Goal: Information Seeking & Learning: Learn about a topic

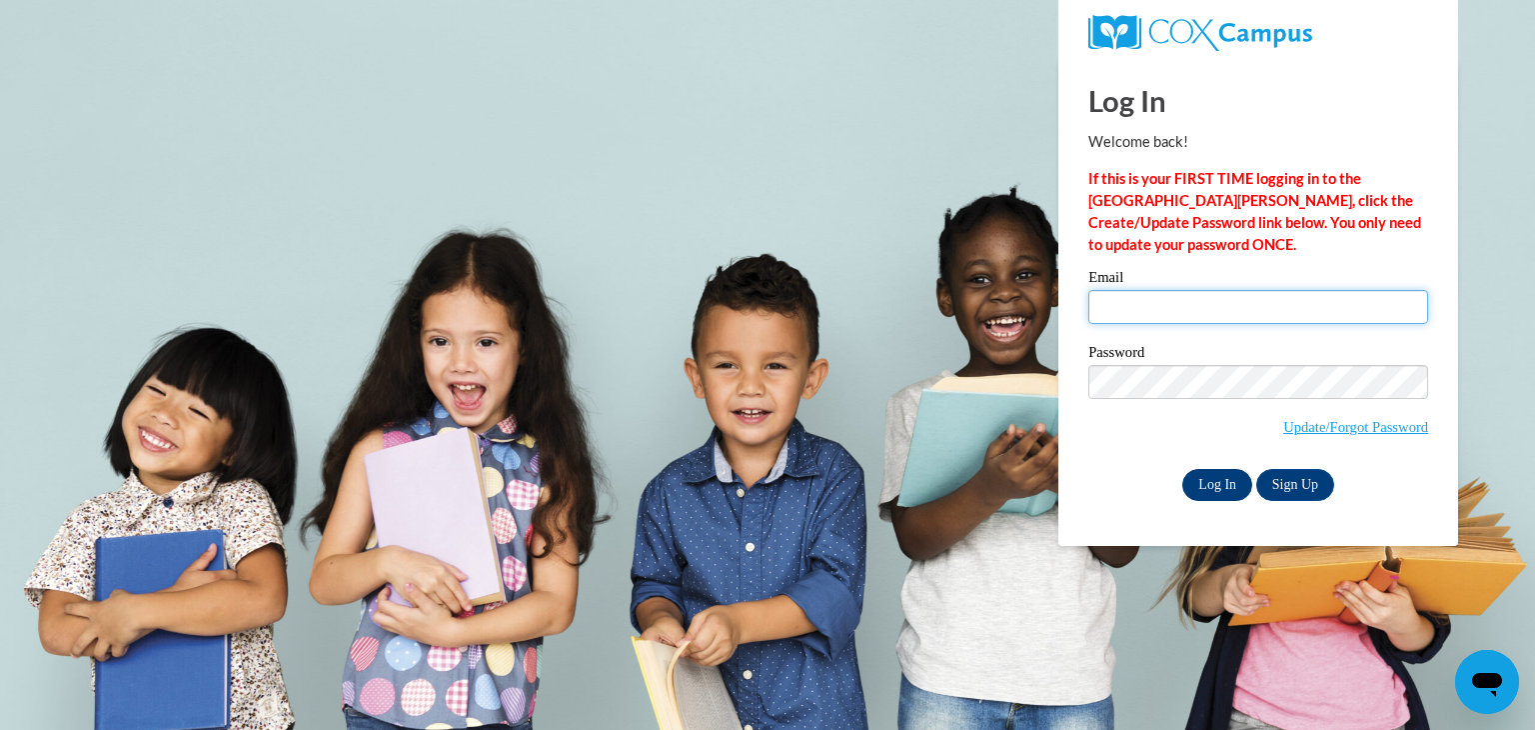
type input "[EMAIL_ADDRESS][DOMAIN_NAME]"
click at [1214, 486] on input "Log In" at bounding box center [1218, 485] width 70 height 32
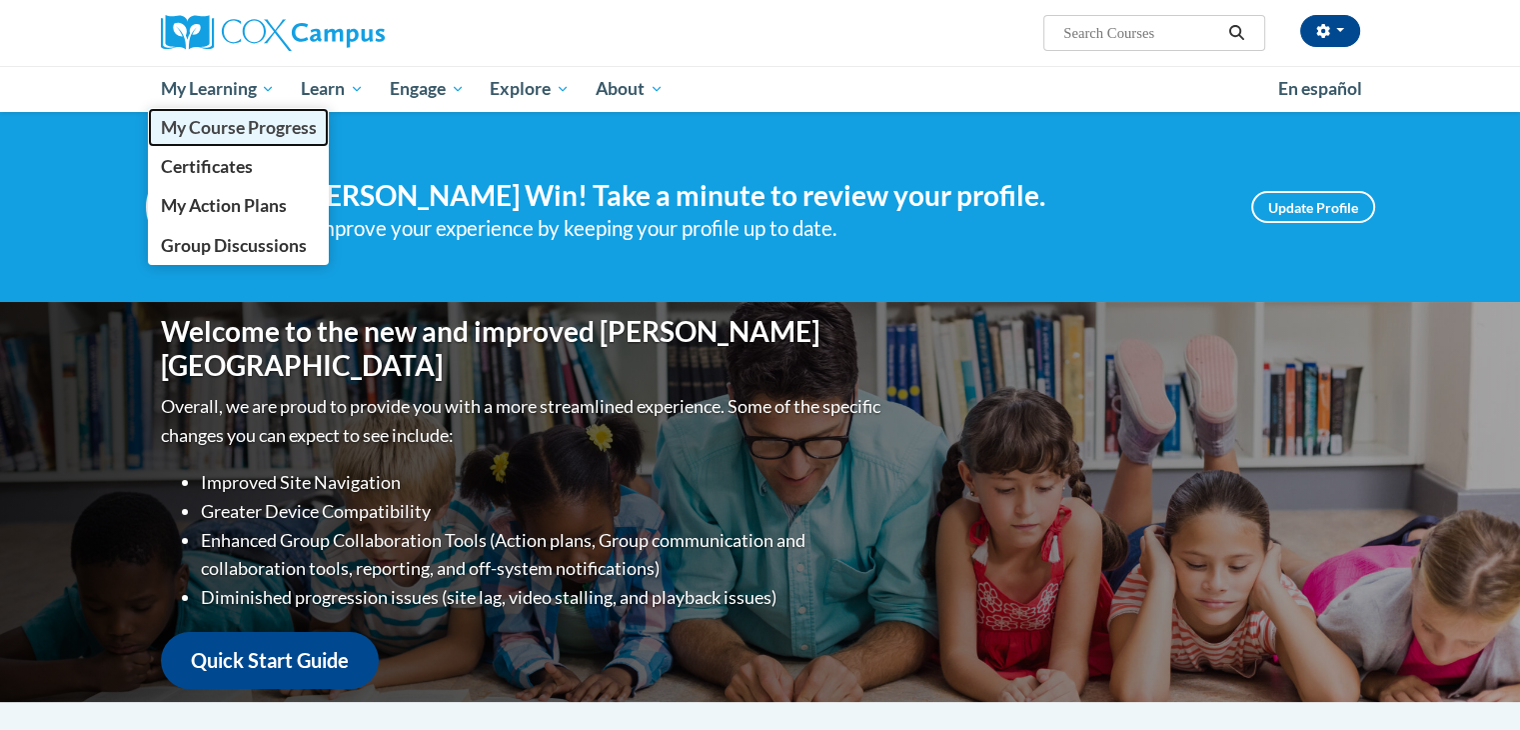
click at [244, 124] on span "My Course Progress" at bounding box center [238, 127] width 156 height 21
click at [262, 127] on span "My Course Progress" at bounding box center [238, 127] width 156 height 21
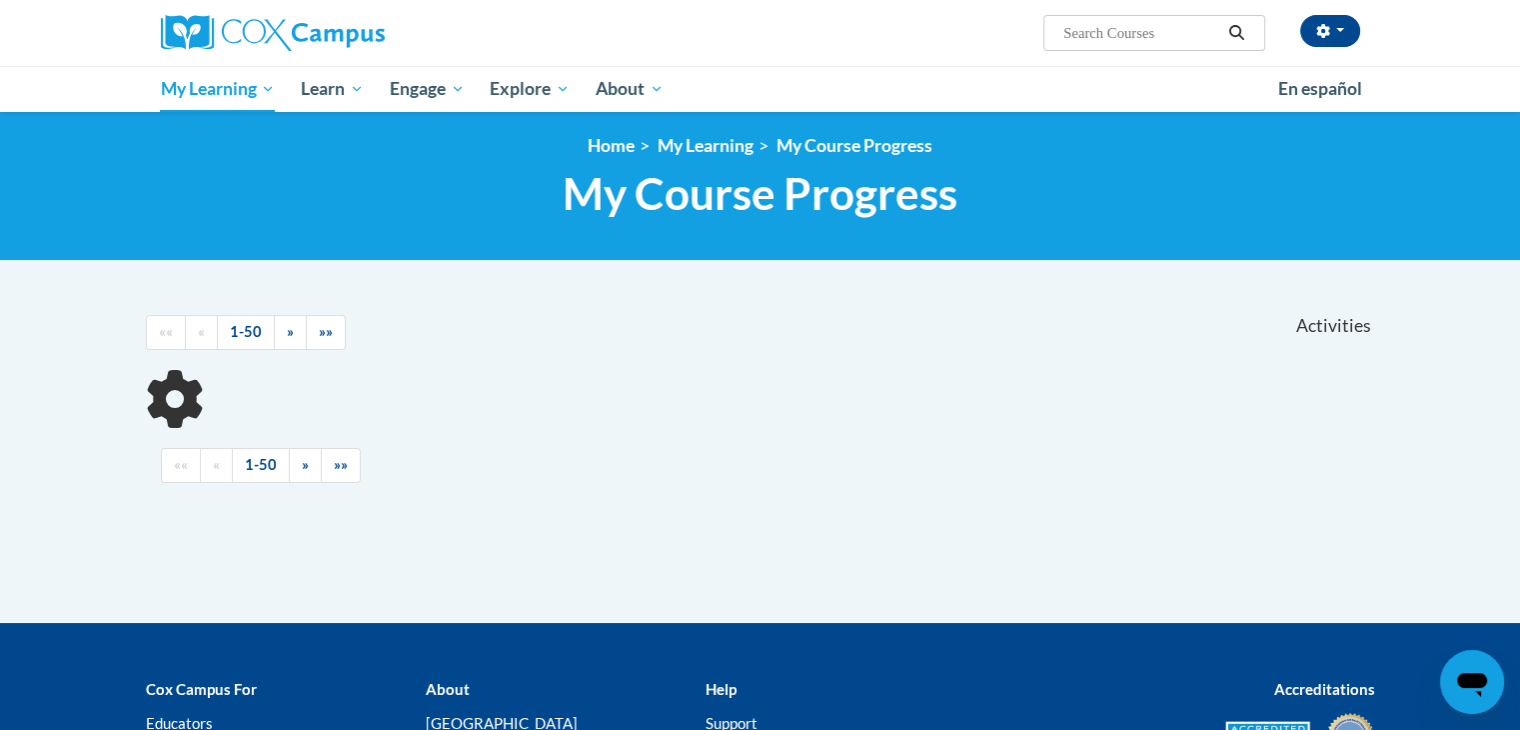
scroll to position [4, 0]
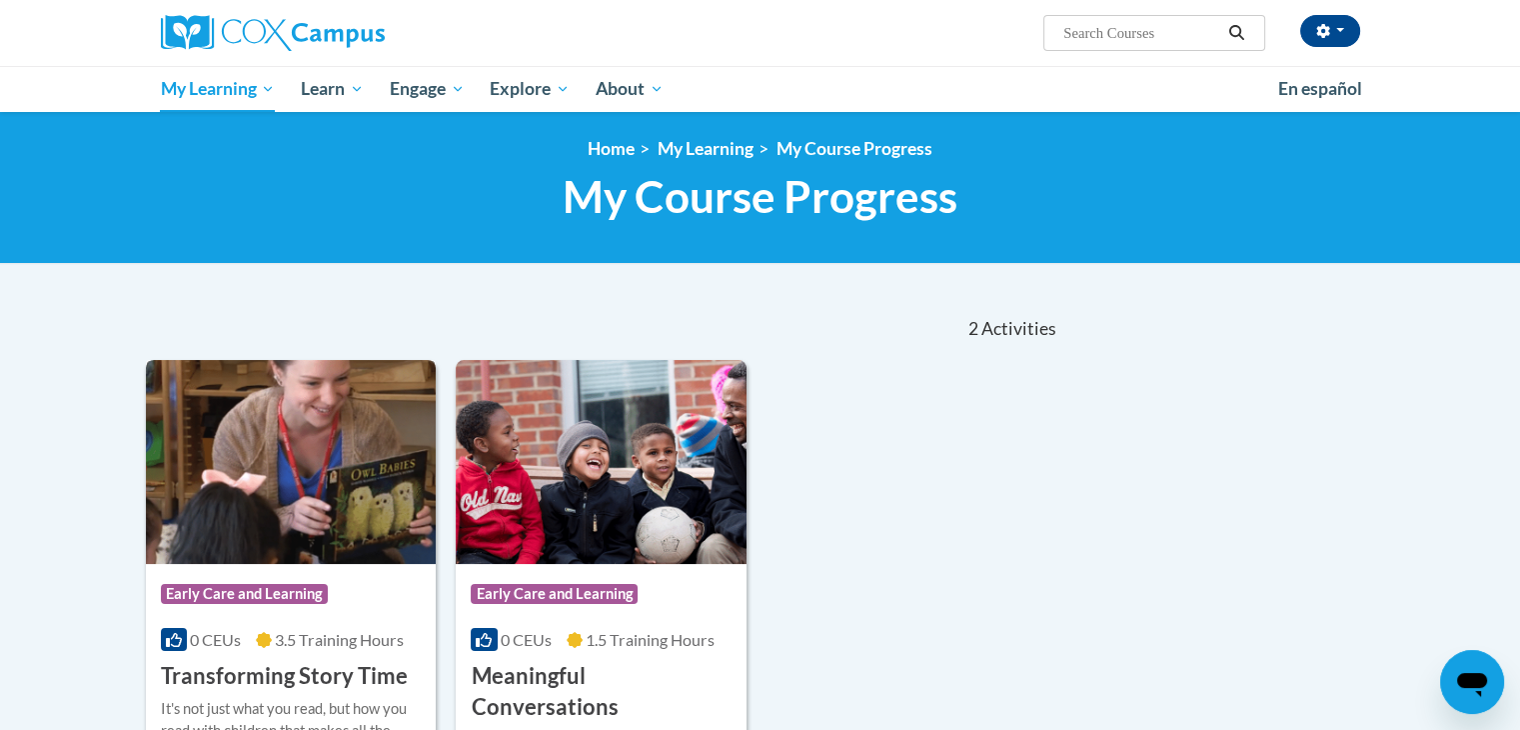
click at [298, 461] on img at bounding box center [291, 462] width 291 height 204
click at [412, 474] on img at bounding box center [291, 462] width 291 height 204
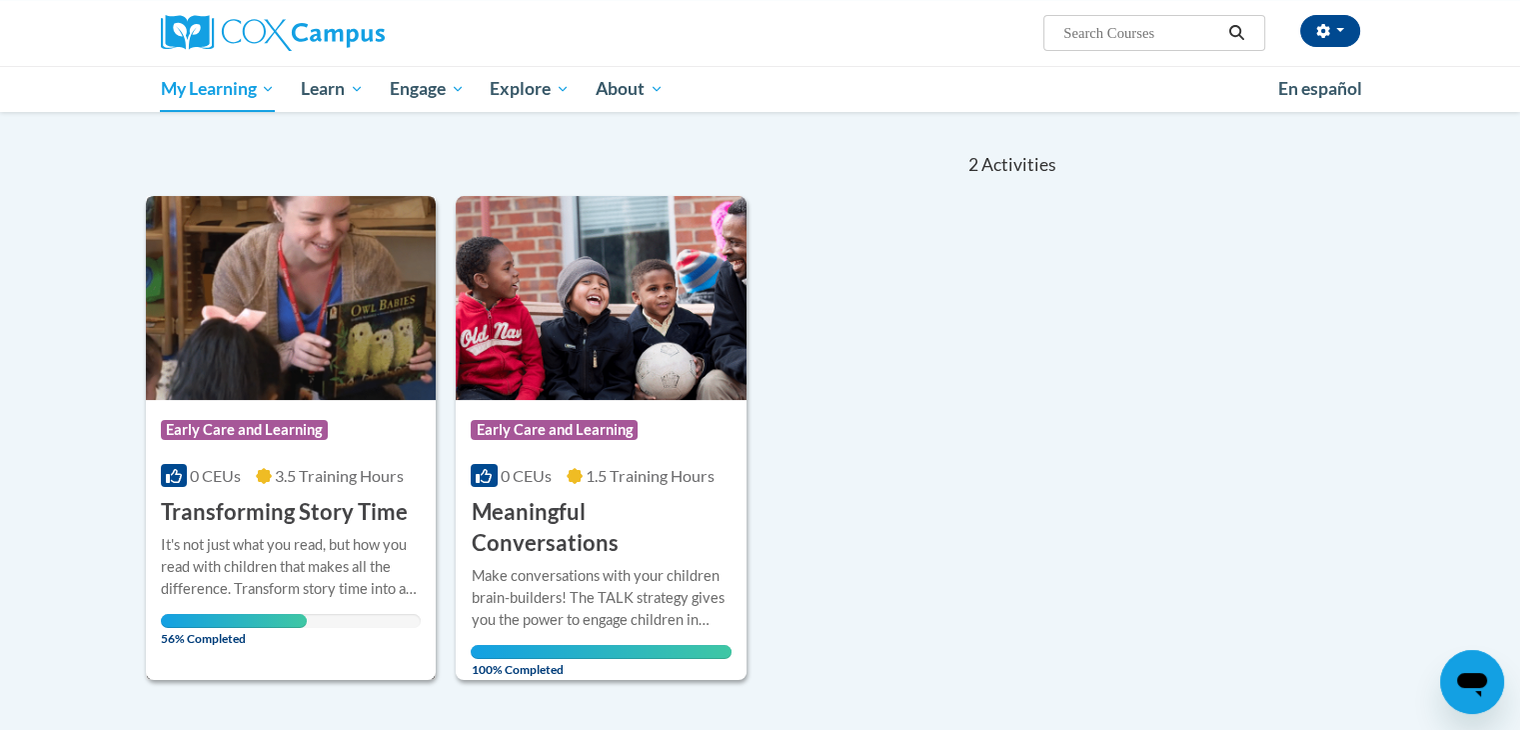
scroll to position [168, 0]
click at [263, 559] on div "It's not just what you read, but how you read with children that makes all the …" at bounding box center [291, 567] width 261 height 66
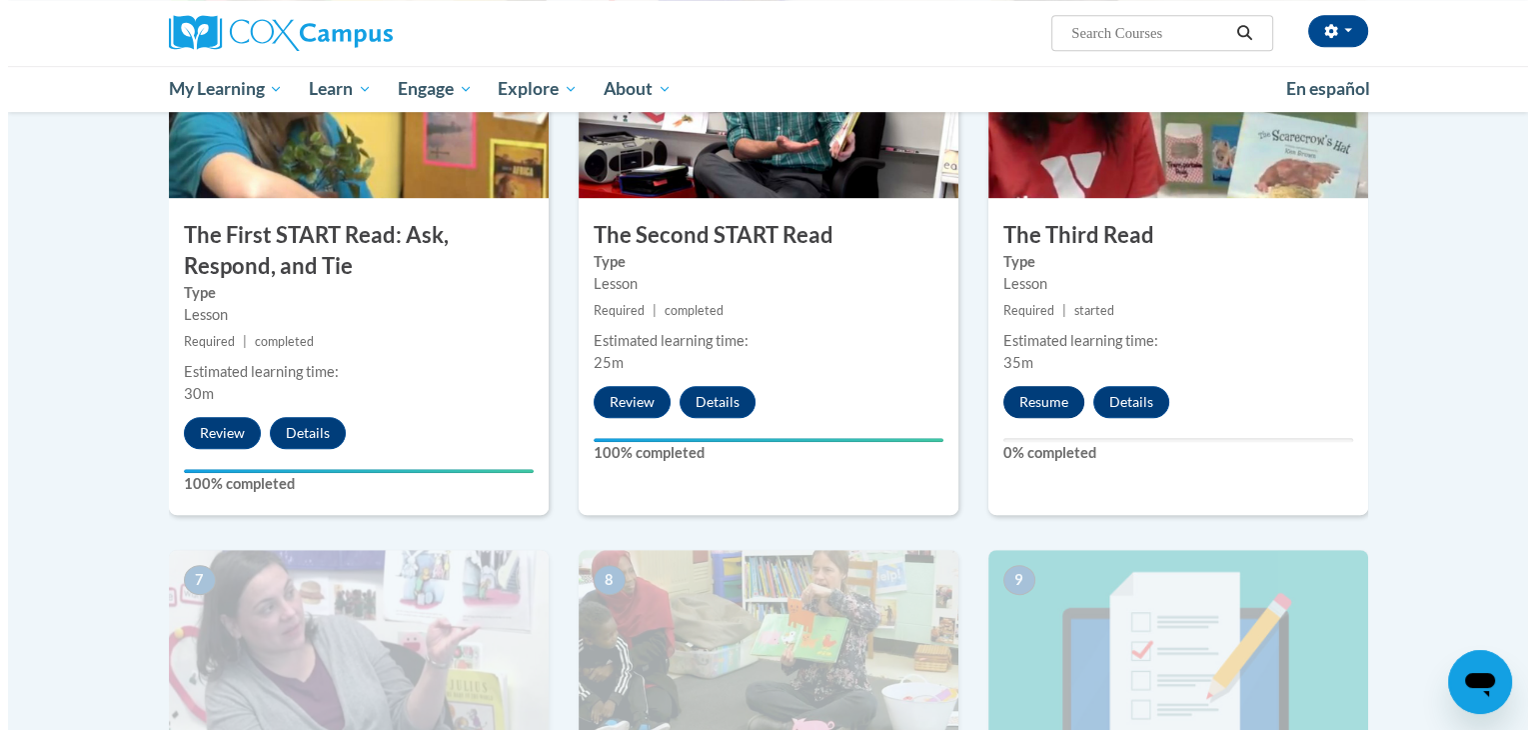
scroll to position [1072, 0]
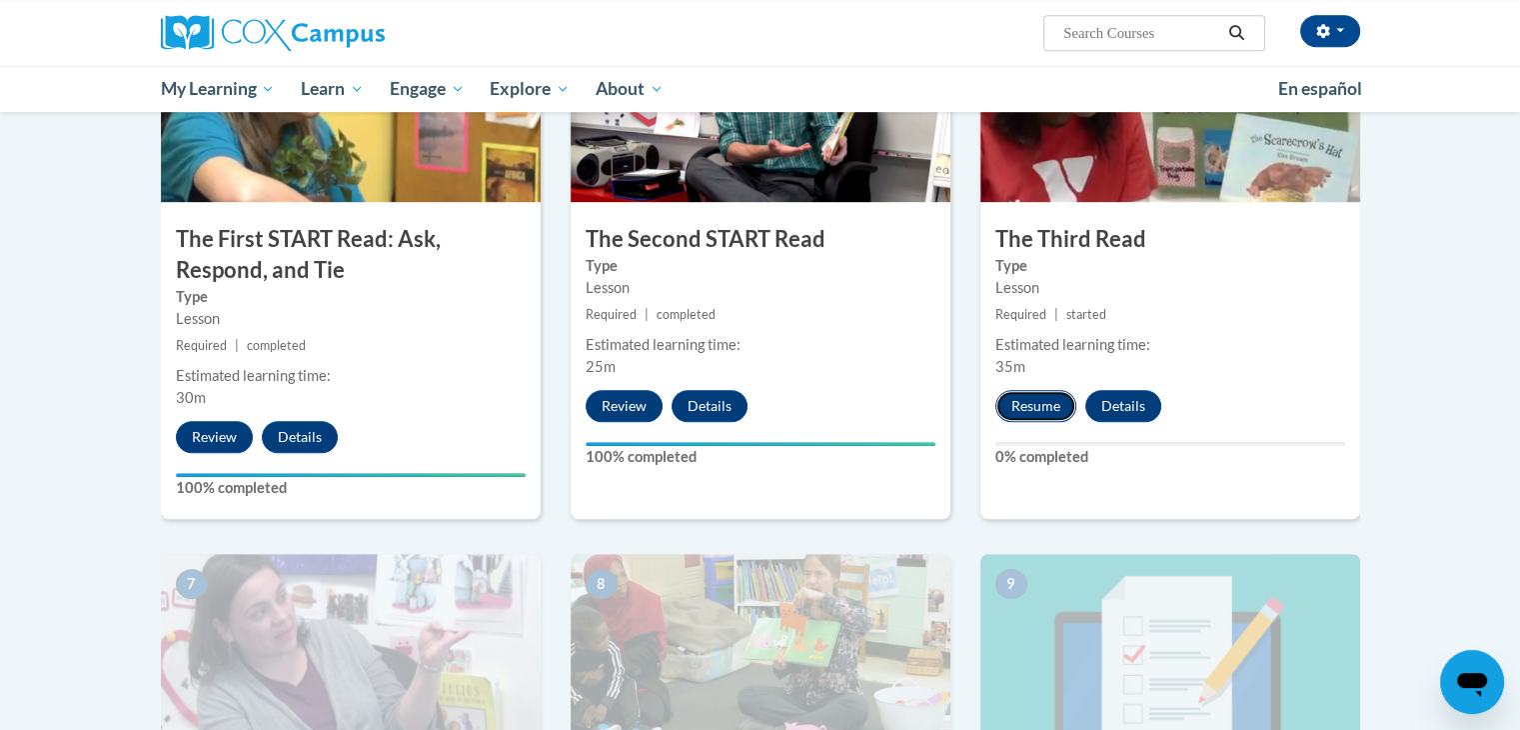
click at [1040, 404] on button "Resume" at bounding box center [1036, 406] width 81 height 32
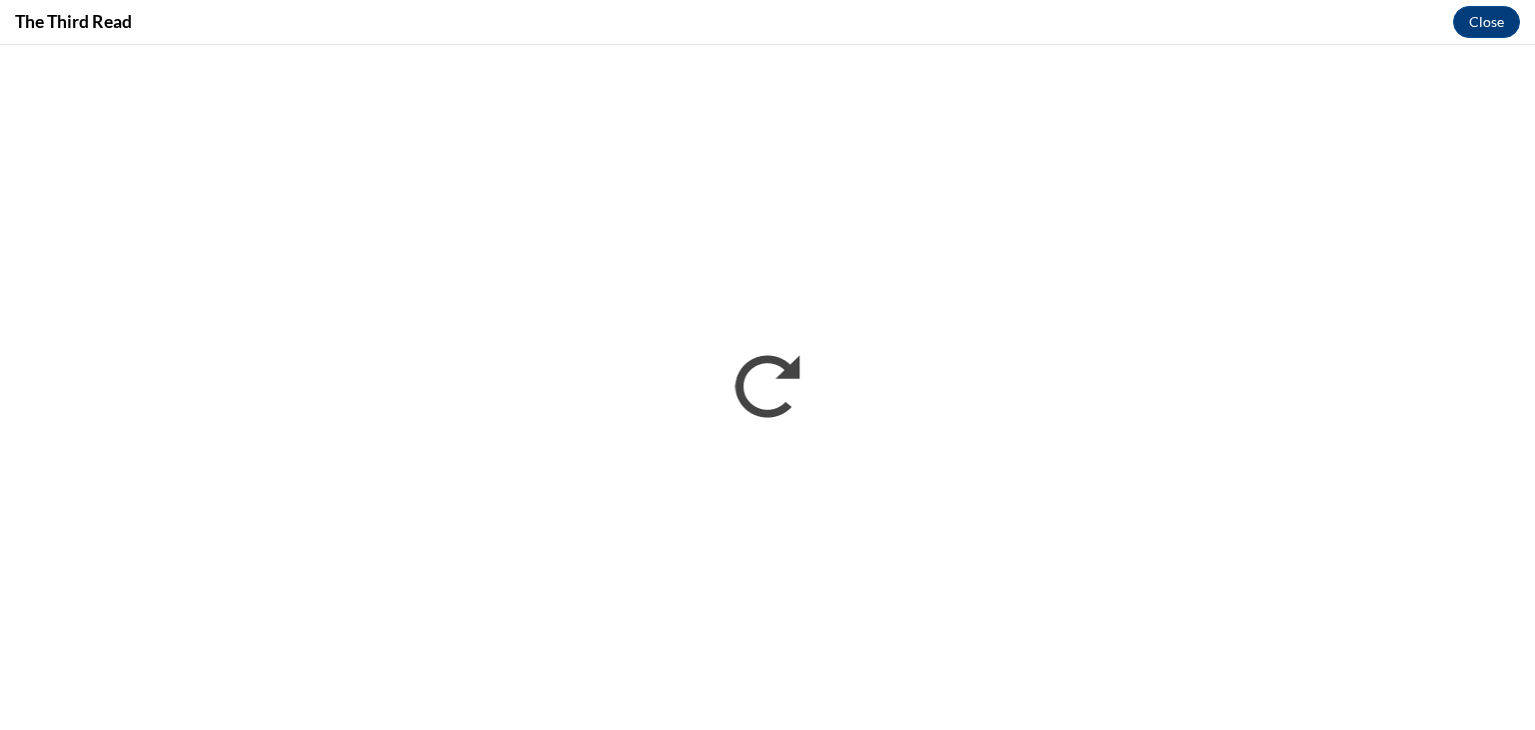
scroll to position [0, 0]
